Goal: Transaction & Acquisition: Obtain resource

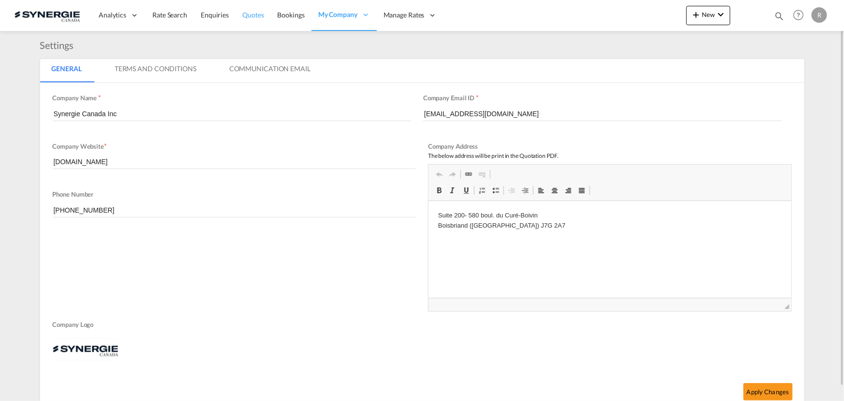
click at [252, 15] on span "Quotes" at bounding box center [252, 15] width 21 height 8
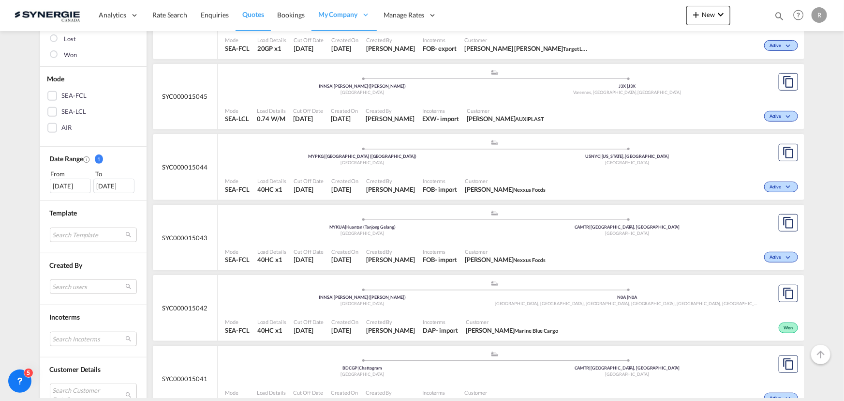
scroll to position [220, 0]
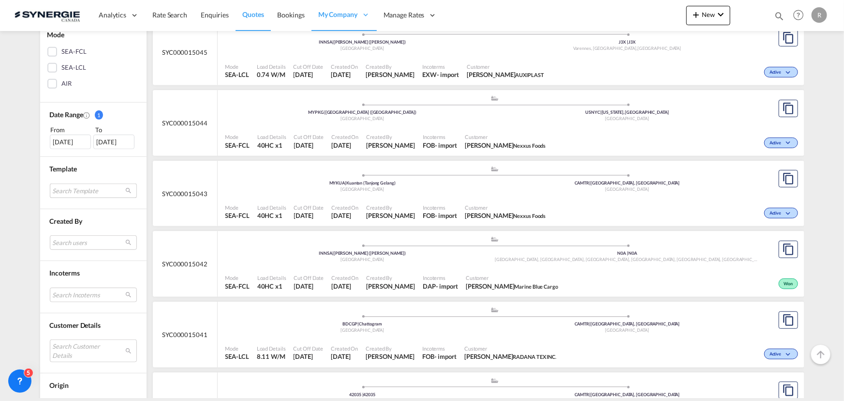
click at [84, 187] on md-select "Search Template *new* ubv italy consol lcl pablo gomez saldarriaga | 23 Sep 202…" at bounding box center [93, 190] width 87 height 15
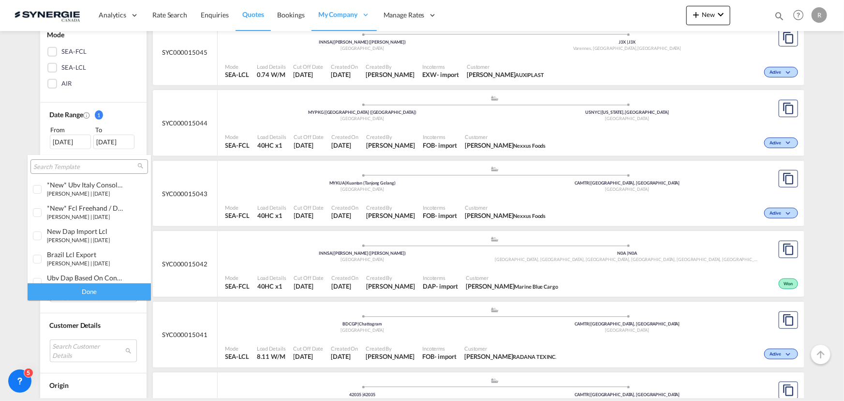
click at [169, 214] on md-backdrop at bounding box center [422, 200] width 844 height 401
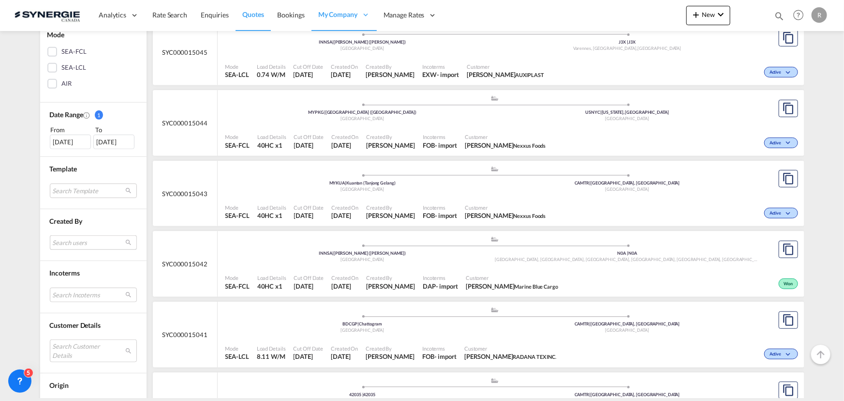
click at [85, 242] on md-select "Search users sugan T sugantha.rajan@freightfy.com raquel Jimenez raquel.jimenez…" at bounding box center [93, 242] width 87 height 15
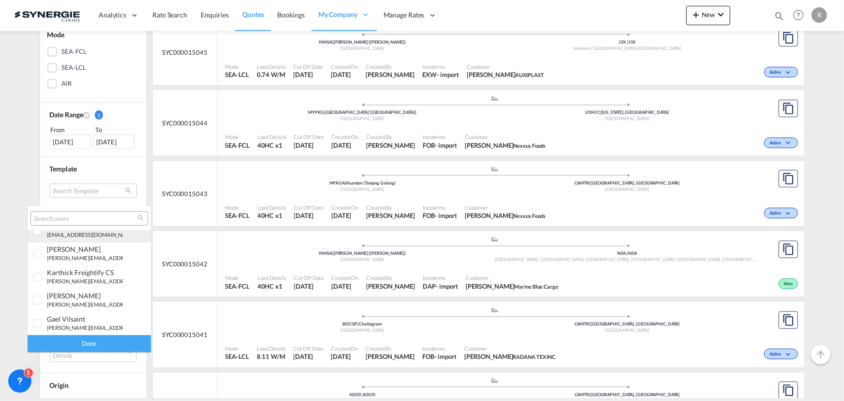
scroll to position [176, 0]
click at [61, 246] on div "rosa Ho" at bounding box center [85, 246] width 76 height 8
click at [90, 340] on div "Done" at bounding box center [89, 343] width 123 height 17
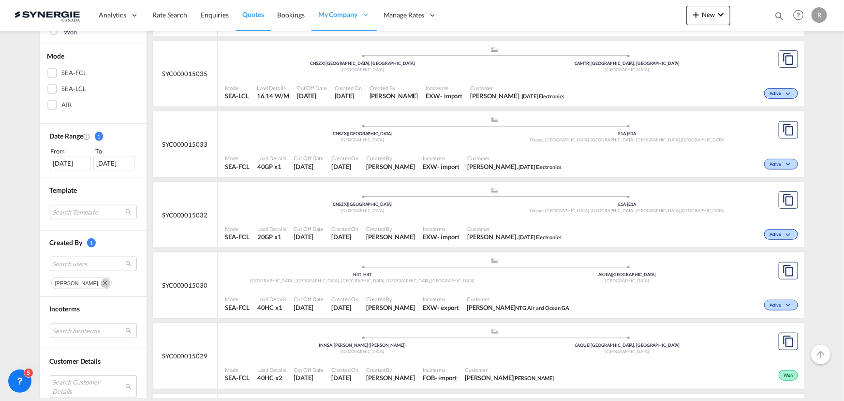
scroll to position [264, 0]
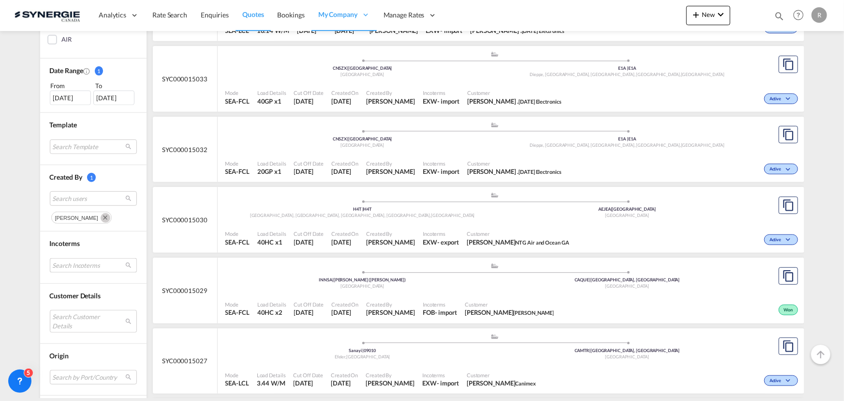
click at [72, 269] on md-select "Search Incoterms CFR-IMPORT cost and freight CIP-EXPORT carriage and insurance …" at bounding box center [93, 265] width 87 height 15
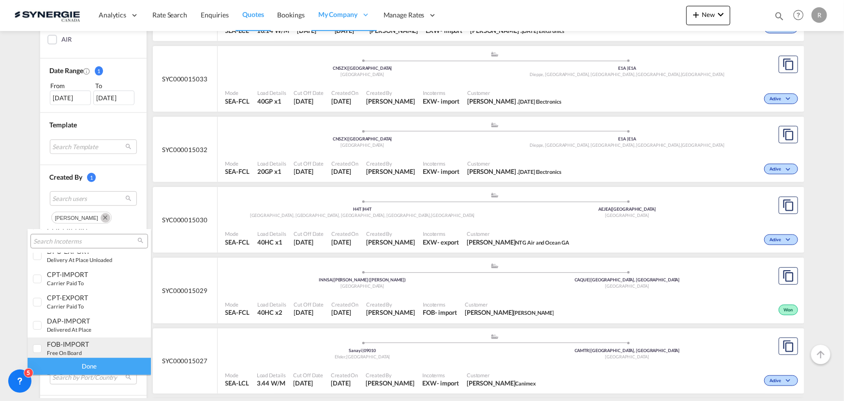
scroll to position [308, 0]
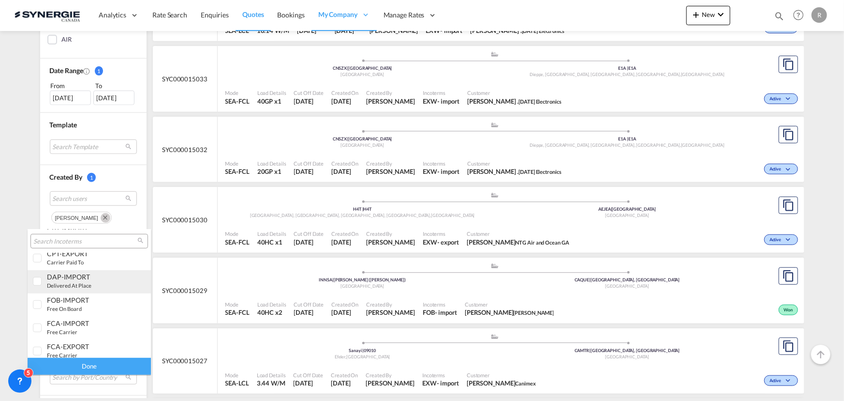
click at [82, 284] on small "delivered at place" at bounding box center [69, 285] width 45 height 6
click at [106, 364] on div "Done" at bounding box center [89, 366] width 123 height 17
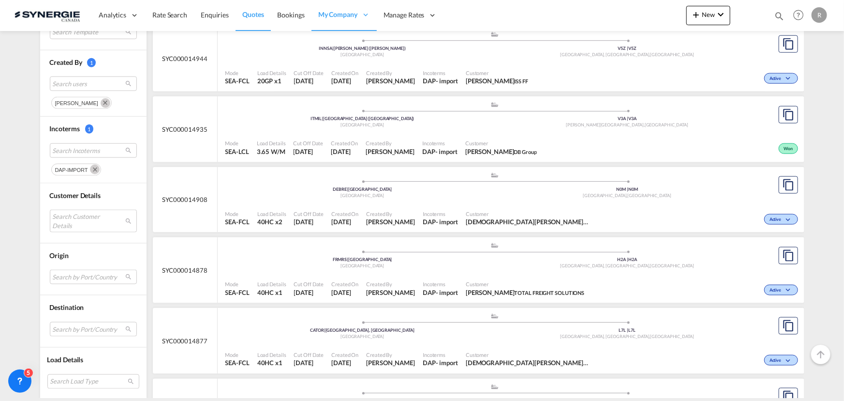
scroll to position [571, 0]
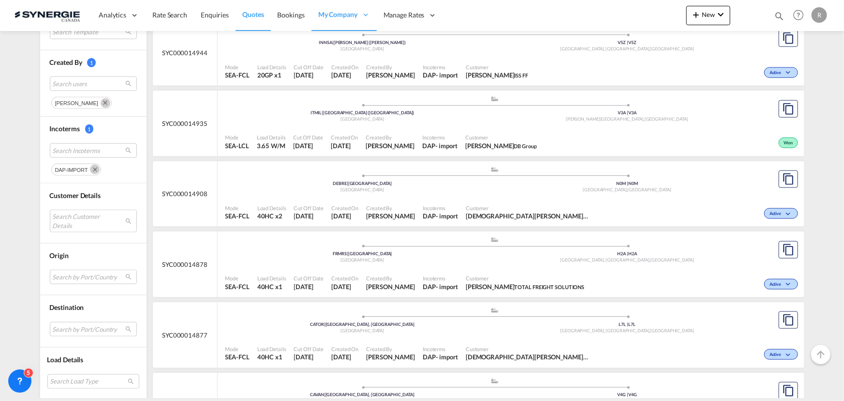
click at [478, 202] on div "Customer CHRISTIAN MELLEM NTG AIR OCEAN" at bounding box center [529, 212] width 134 height 24
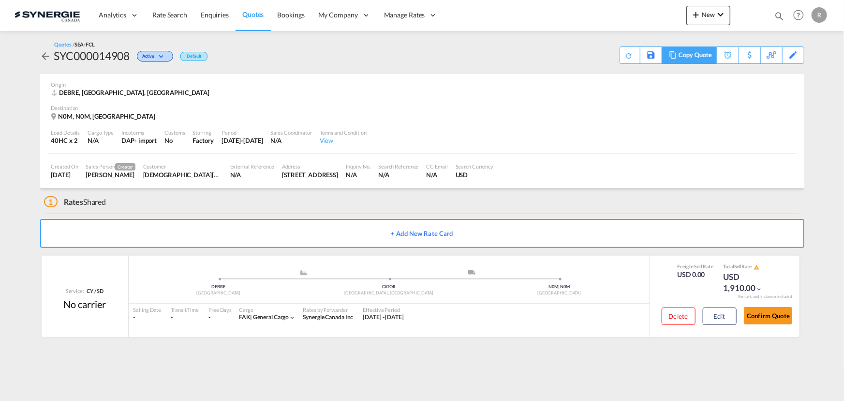
click at [695, 58] on div "Copy Quote" at bounding box center [695, 55] width 33 height 16
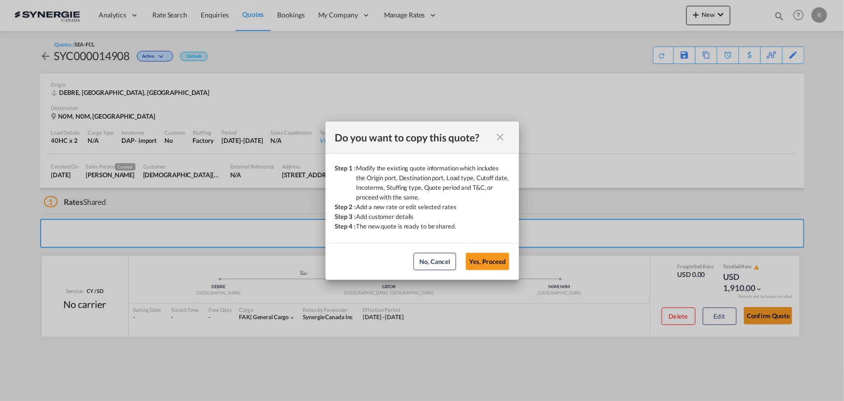
click at [496, 270] on md-dialog-actions "No, Cancel Yes, Proceed No, Cancel Yes, Proceed" at bounding box center [423, 261] width 194 height 37
click at [477, 262] on button "Yes, Proceed" at bounding box center [488, 261] width 44 height 17
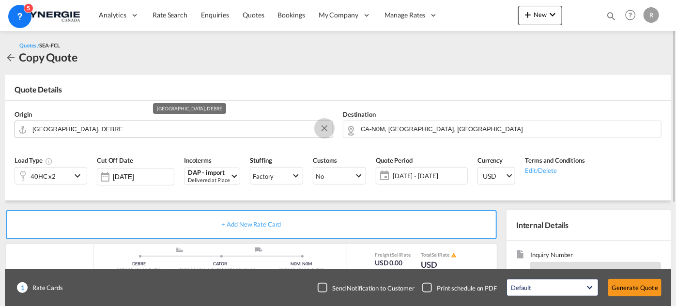
click at [325, 132] on button "Clear Input" at bounding box center [324, 128] width 15 height 15
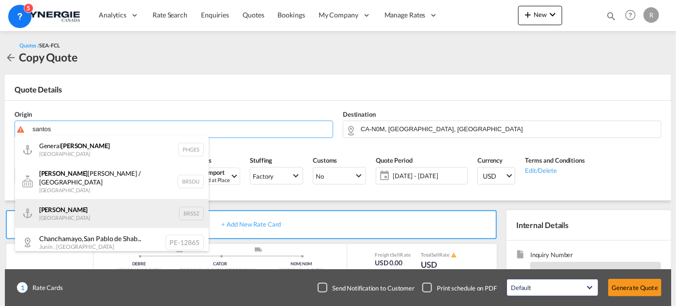
click at [86, 211] on div "[PERSON_NAME] [GEOGRAPHIC_DATA] BRSSZ" at bounding box center [112, 213] width 194 height 29
type input "Santos, BRSSZ"
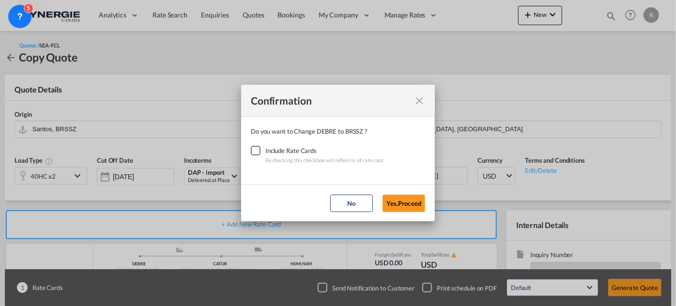
click at [252, 150] on div "Checkbox No Ink" at bounding box center [256, 151] width 10 height 10
click at [407, 204] on button "Yes,Proceed" at bounding box center [403, 203] width 43 height 17
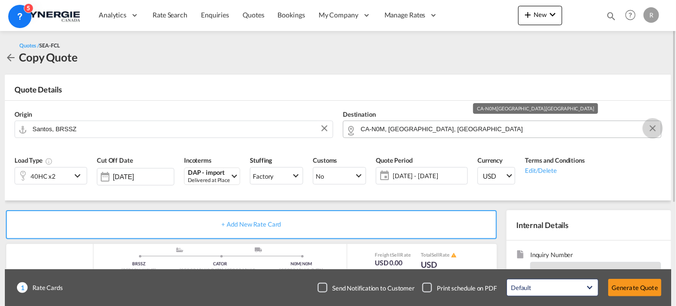
click at [651, 129] on button "Clear Input" at bounding box center [652, 128] width 15 height 15
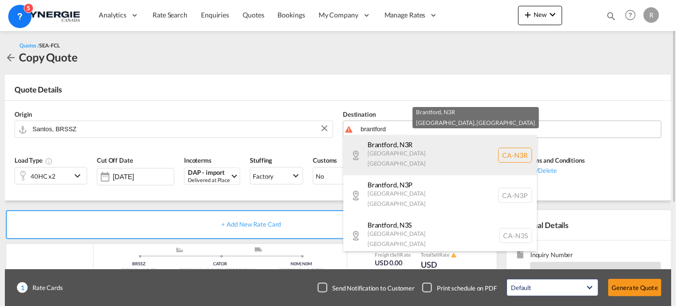
click at [402, 144] on div "[GEOGRAPHIC_DATA] , N3R [GEOGRAPHIC_DATA] [GEOGRAPHIC_DATA] [GEOGRAPHIC_DATA]-[…" at bounding box center [440, 155] width 194 height 40
type input "CA-N3R, [GEOGRAPHIC_DATA], [GEOGRAPHIC_DATA]"
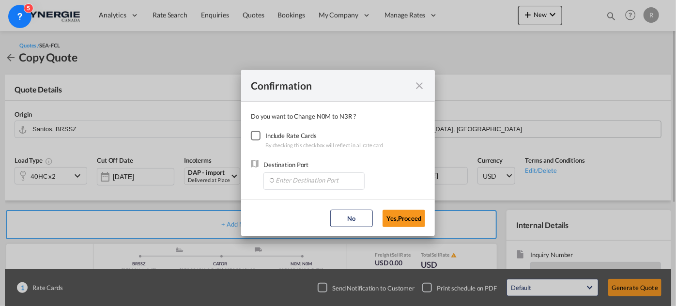
click at [260, 133] on div "Checkbox No Ink" at bounding box center [256, 136] width 10 height 10
click at [302, 183] on input "Enter Destination Port" at bounding box center [316, 180] width 96 height 15
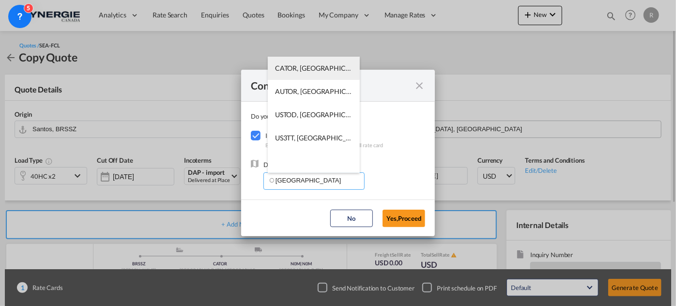
click at [295, 68] on span "CATOR, [GEOGRAPHIC_DATA], [GEOGRAPHIC_DATA], [GEOGRAPHIC_DATA], [GEOGRAPHIC_DAT…" at bounding box center [464, 68] width 378 height 8
type input "CATOR, [GEOGRAPHIC_DATA], [GEOGRAPHIC_DATA], [GEOGRAPHIC_DATA], [GEOGRAPHIC_DAT…"
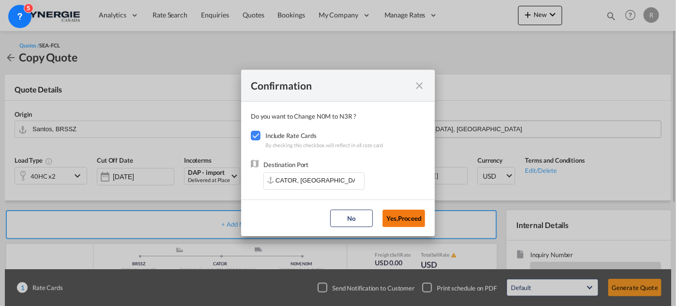
click at [405, 211] on button "Yes,Proceed" at bounding box center [403, 218] width 43 height 17
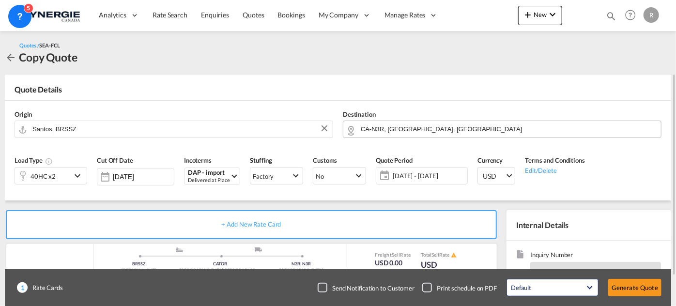
scroll to position [88, 0]
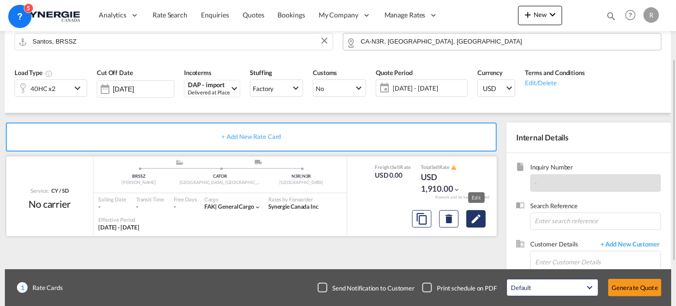
click at [474, 220] on md-icon "Edit" at bounding box center [476, 219] width 12 height 12
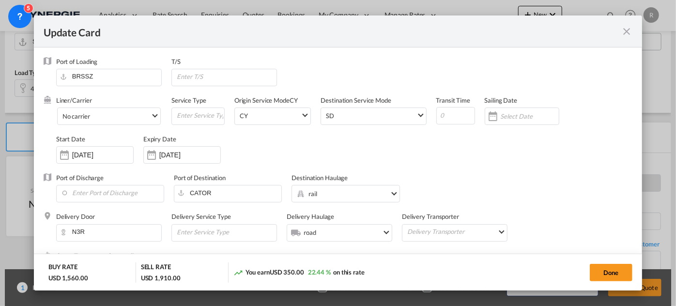
select select "per container"
select select "per B/L"
select select "per container"
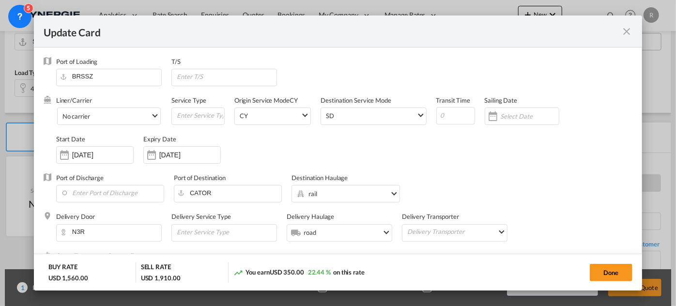
select select "per shipment"
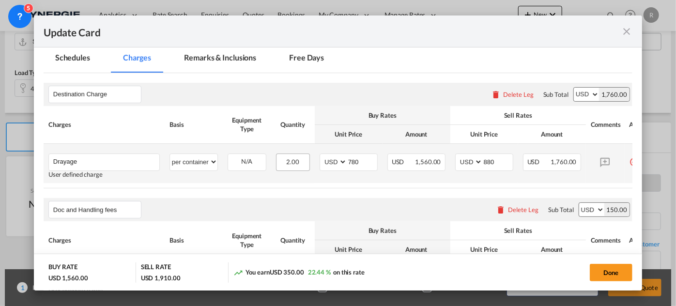
scroll to position [264, 0]
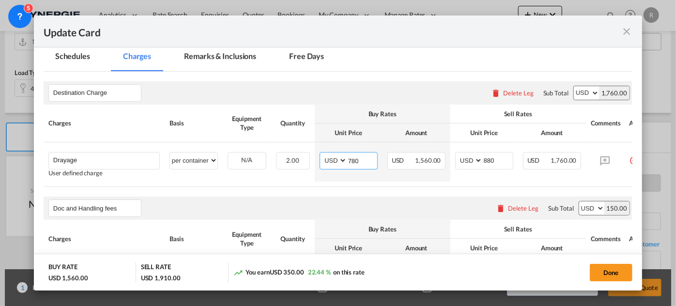
drag, startPoint x: 368, startPoint y: 158, endPoint x: 268, endPoint y: 112, distance: 110.4
click at [283, 135] on table "Charges Basis Equipment Type Quantity Buy Rates Sell Rates Comments Action Unit…" at bounding box center [350, 146] width 613 height 82
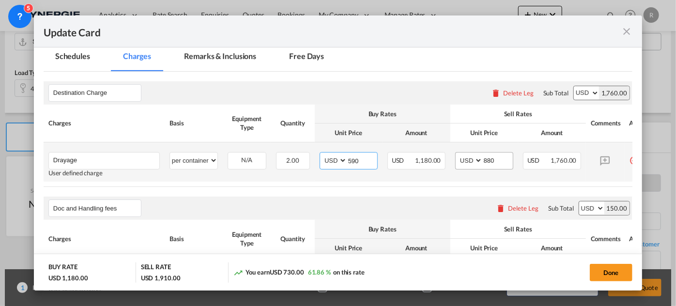
type input "590"
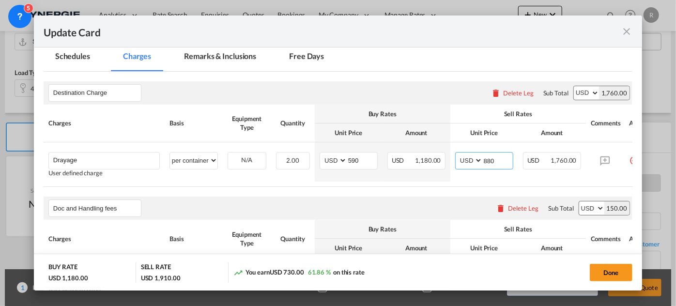
drag, startPoint x: 500, startPoint y: 158, endPoint x: 415, endPoint y: 130, distance: 90.1
click at [417, 134] on table "Charges Basis Equipment Type Quantity Buy Rates Sell Rates Comments Action Unit…" at bounding box center [350, 146] width 613 height 82
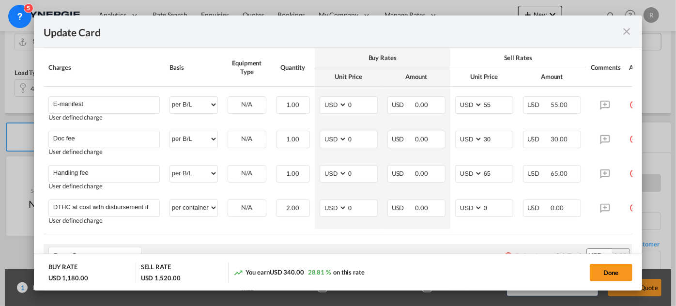
scroll to position [440, 0]
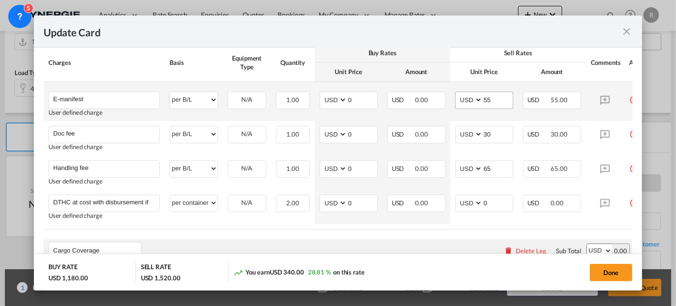
type input "685"
drag, startPoint x: 496, startPoint y: 99, endPoint x: 438, endPoint y: 90, distance: 58.2
click at [439, 91] on tr "E-manifest Please Enter User Defined Charges Cannot Be Published User defined c…" at bounding box center [350, 101] width 613 height 39
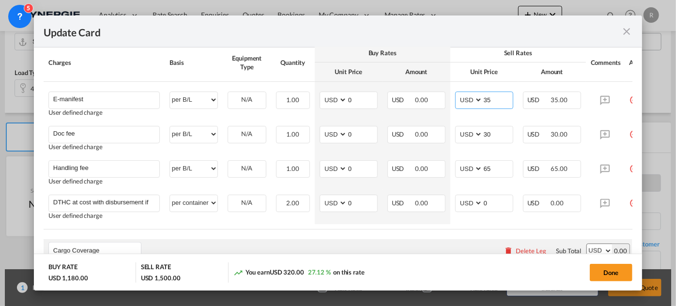
type input "3"
type input "55"
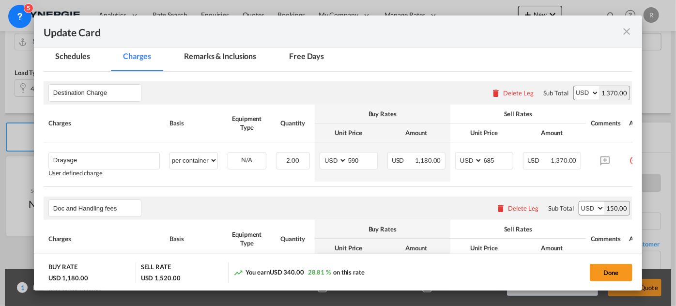
scroll to position [132, 0]
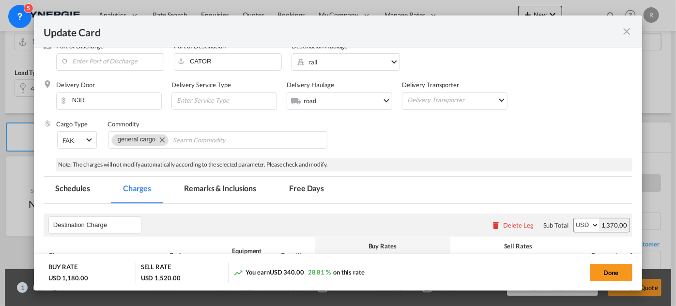
click at [215, 185] on md-tab-item "Remarks & Inclusions" at bounding box center [219, 190] width 95 height 27
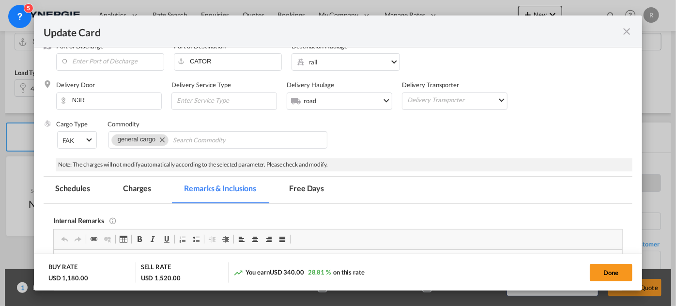
scroll to position [220, 0]
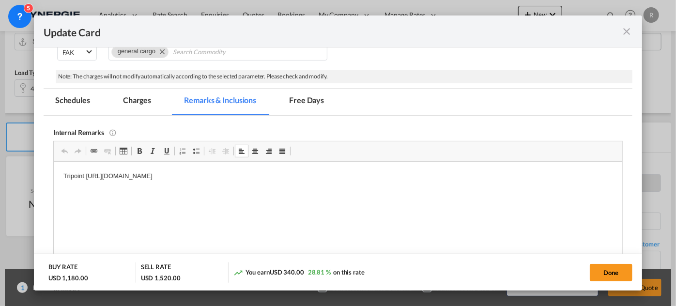
drag, startPoint x: 86, startPoint y: 174, endPoint x: 317, endPoint y: 190, distance: 232.3
drag, startPoint x: 83, startPoint y: 176, endPoint x: 407, endPoint y: 183, distance: 324.3
click at [405, 188] on body "Tripoint [URL][DOMAIN_NAME]" at bounding box center [337, 184] width 549 height 27
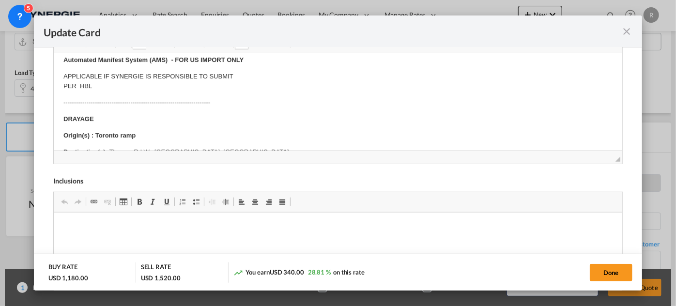
scroll to position [132, 0]
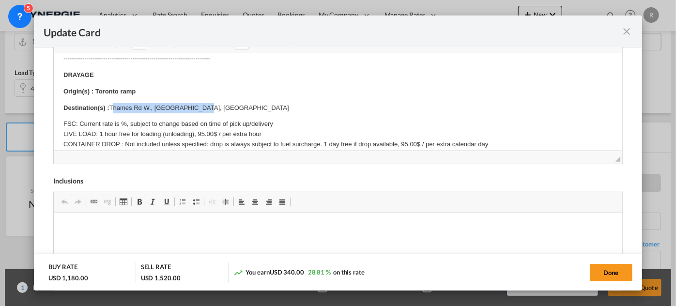
drag, startPoint x: 111, startPoint y: 105, endPoint x: 236, endPoint y: 99, distance: 125.0
click at [235, 103] on p "Destination(s) : [GEOGRAPHIC_DATA], [GEOGRAPHIC_DATA], [GEOGRAPHIC_DATA]" at bounding box center [337, 108] width 549 height 10
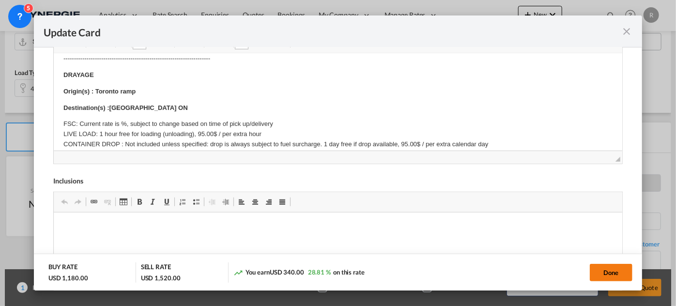
click at [612, 278] on button "Done" at bounding box center [610, 272] width 43 height 17
type input "[DATE]"
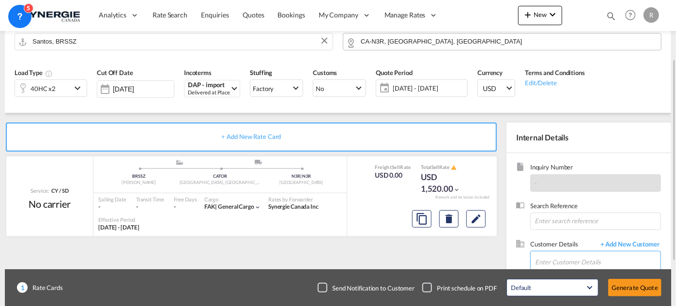
click at [608, 258] on input "Enter Customer Details" at bounding box center [597, 262] width 125 height 22
paste input "[PERSON_NAME]"
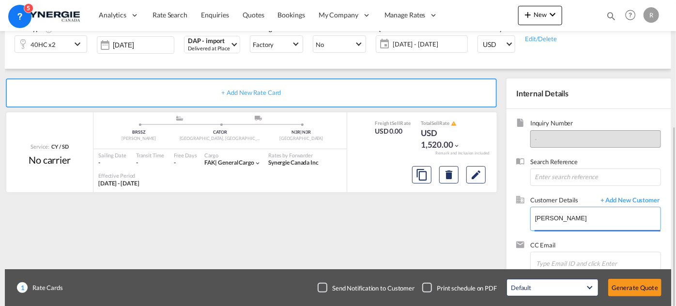
scroll to position [155, 0]
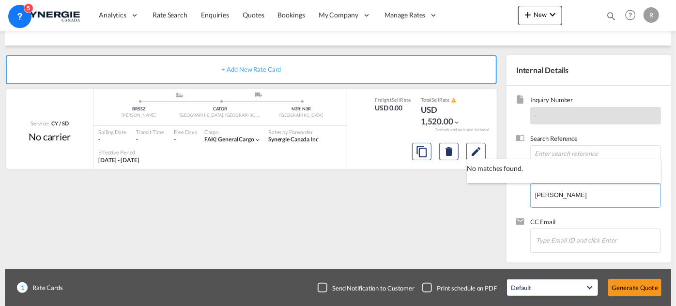
type input "[PERSON_NAME]"
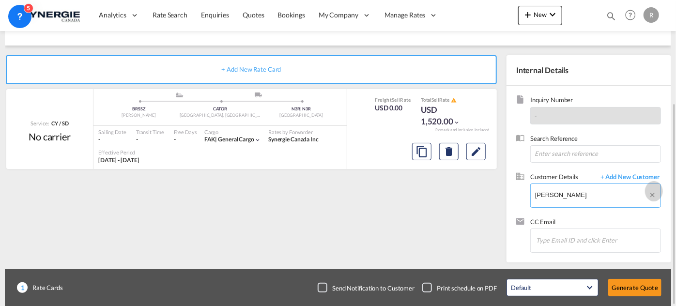
click at [651, 195] on md-icon "Clear Input" at bounding box center [653, 196] width 11 height 11
paste input "[PERSON_NAME][EMAIL_ADDRESS][DOMAIN_NAME]"
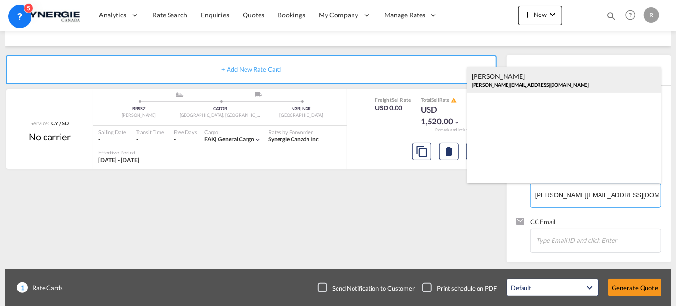
click at [504, 81] on div "[PERSON_NAME] Appi [PERSON_NAME][EMAIL_ADDRESS][DOMAIN_NAME]" at bounding box center [564, 80] width 194 height 26
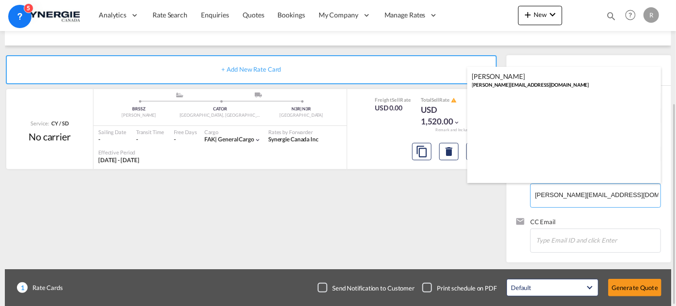
type input "Ambra Logistica, [PERSON_NAME], [PERSON_NAME][EMAIL_ADDRESS][DOMAIN_NAME]"
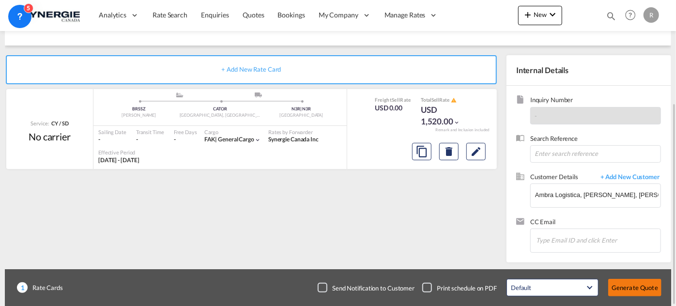
click at [623, 288] on button "Generate Quote" at bounding box center [634, 287] width 53 height 17
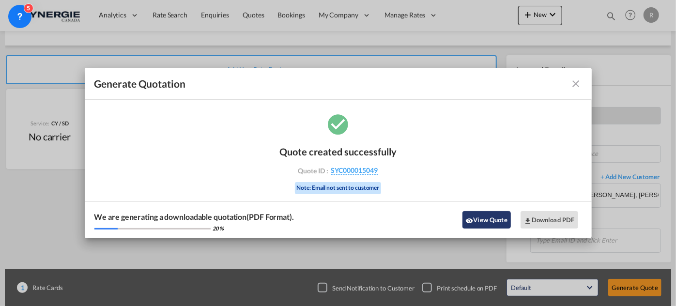
click at [484, 218] on button "View Quote" at bounding box center [486, 219] width 48 height 17
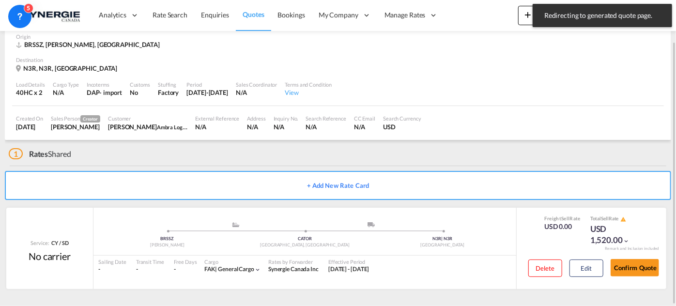
scroll to position [47, 0]
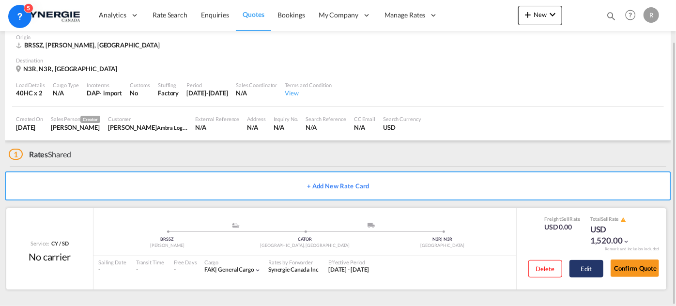
click at [586, 265] on button "Edit" at bounding box center [586, 268] width 34 height 17
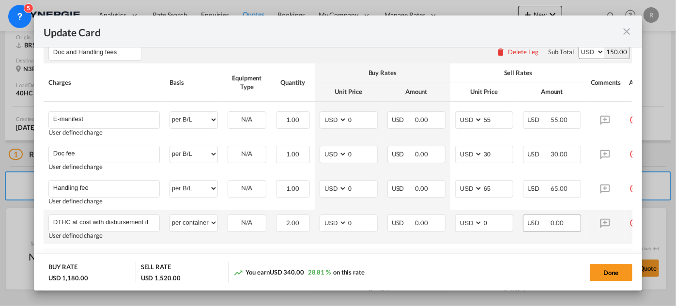
scroll to position [396, 0]
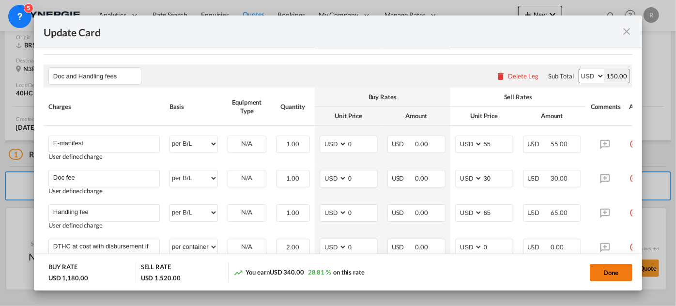
click at [612, 280] on button "Done" at bounding box center [610, 272] width 43 height 17
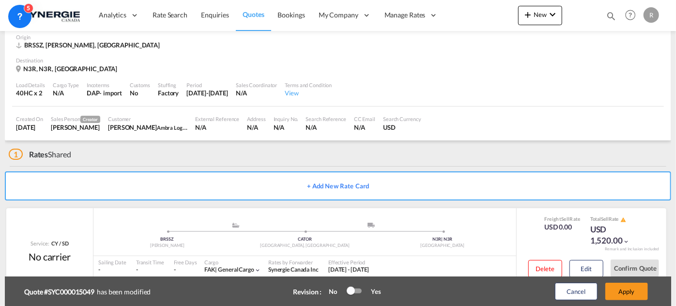
type input "[DATE]"
click at [629, 290] on button "Apply" at bounding box center [626, 291] width 43 height 17
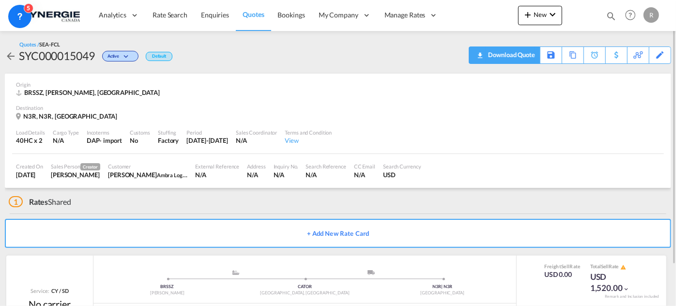
click at [530, 54] on div "Download Quote" at bounding box center [509, 54] width 49 height 15
